Goal: Information Seeking & Learning: Check status

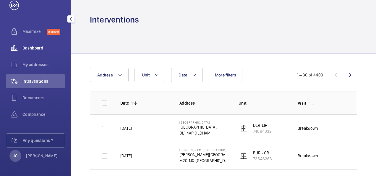
click at [36, 50] on span "Dashboard" at bounding box center [43, 48] width 43 height 6
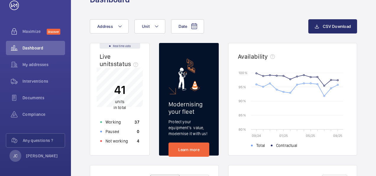
scroll to position [30, 0]
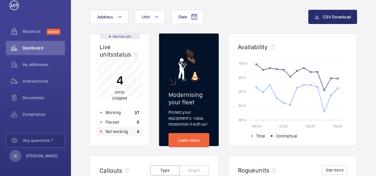
click at [114, 131] on p "Not working" at bounding box center [117, 131] width 22 height 6
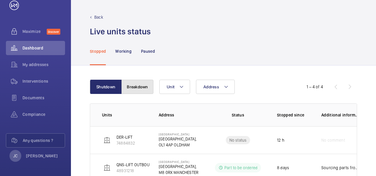
click at [133, 82] on button "Breakdown" at bounding box center [138, 87] width 32 height 14
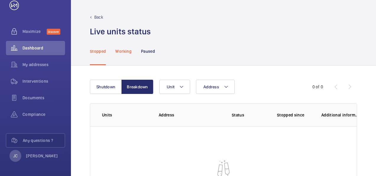
click at [125, 54] on div "Working" at bounding box center [123, 51] width 16 height 28
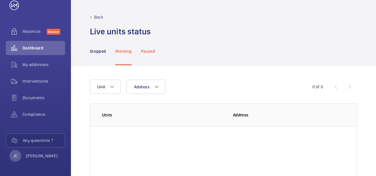
click at [146, 50] on p "Paused" at bounding box center [148, 51] width 14 height 6
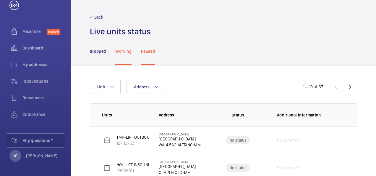
scroll to position [30, 0]
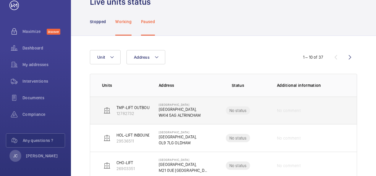
click at [149, 105] on p "TMP-LIFT OUTBOUND" at bounding box center [135, 107] width 38 height 6
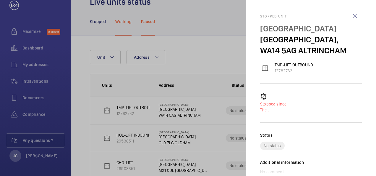
click at [199, 108] on div at bounding box center [188, 88] width 376 height 176
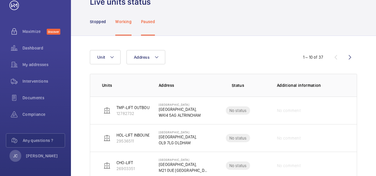
click at [199, 108] on p "[GEOGRAPHIC_DATA]," at bounding box center [180, 109] width 42 height 6
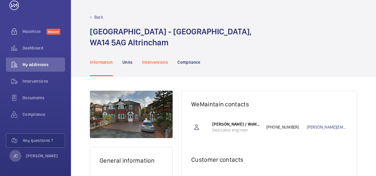
click at [147, 63] on p "Interventions" at bounding box center [155, 62] width 26 height 6
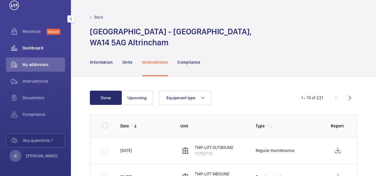
click at [37, 48] on span "Dashboard" at bounding box center [43, 48] width 43 height 6
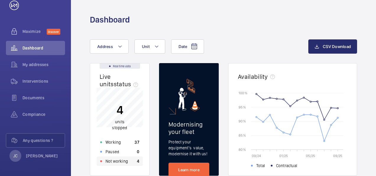
click at [124, 160] on p "Not working" at bounding box center [117, 161] width 22 height 6
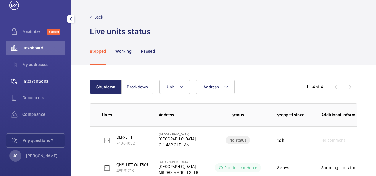
click at [33, 84] on span "Interventions" at bounding box center [43, 81] width 43 height 6
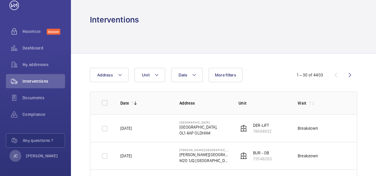
scroll to position [30, 0]
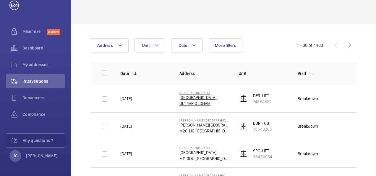
click at [216, 98] on p "[GEOGRAPHIC_DATA]," at bounding box center [198, 97] width 38 height 6
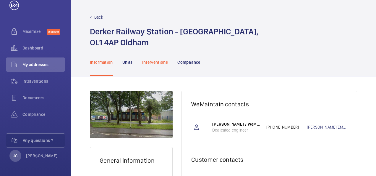
click at [156, 64] on p "Interventions" at bounding box center [155, 62] width 26 height 6
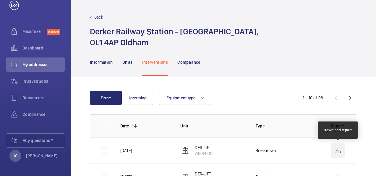
click at [339, 149] on wm-front-icon-button at bounding box center [338, 150] width 14 height 14
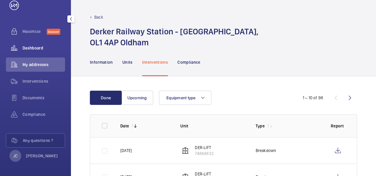
click at [25, 49] on span "Dashboard" at bounding box center [43, 48] width 43 height 6
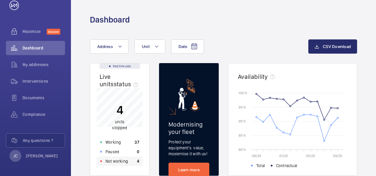
click at [115, 161] on p "Not working" at bounding box center [117, 161] width 22 height 6
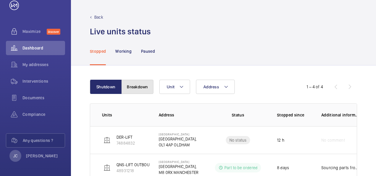
click at [138, 88] on button "Breakdown" at bounding box center [138, 87] width 32 height 14
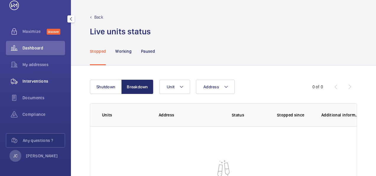
click at [25, 82] on span "Interventions" at bounding box center [43, 81] width 43 height 6
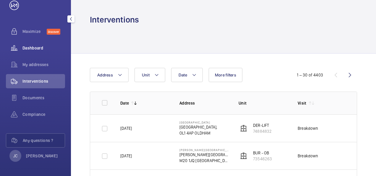
click at [29, 46] on span "Dashboard" at bounding box center [43, 48] width 43 height 6
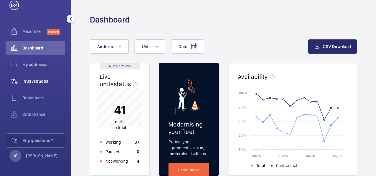
click at [38, 83] on span "Interventions" at bounding box center [43, 81] width 43 height 6
